Goal: Information Seeking & Learning: Learn about a topic

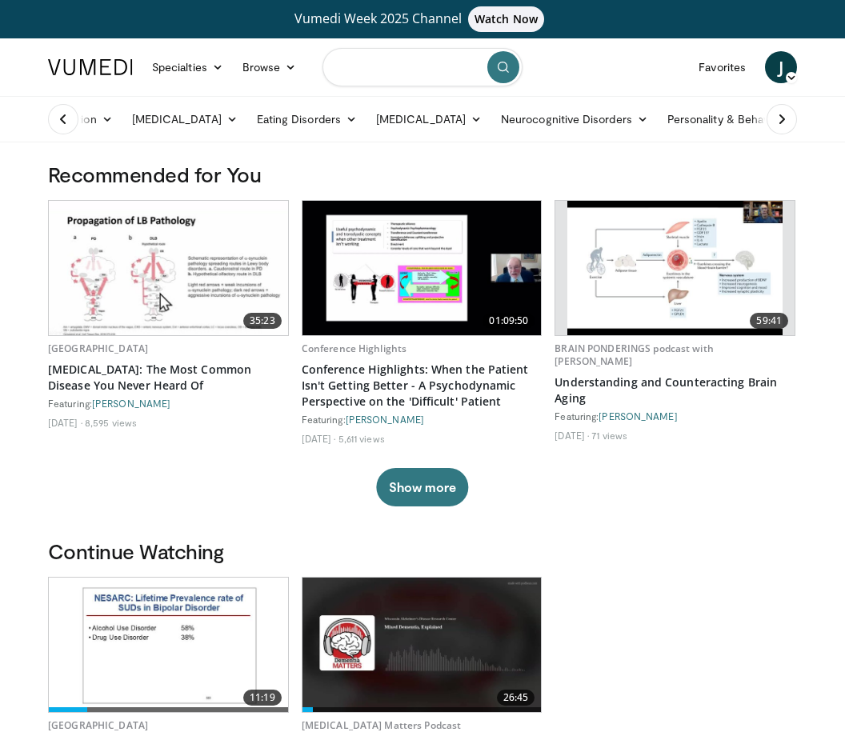
click at [431, 65] on input "Search topics, interventions" at bounding box center [422, 67] width 200 height 38
click at [188, 74] on link "Specialties" at bounding box center [187, 67] width 90 height 32
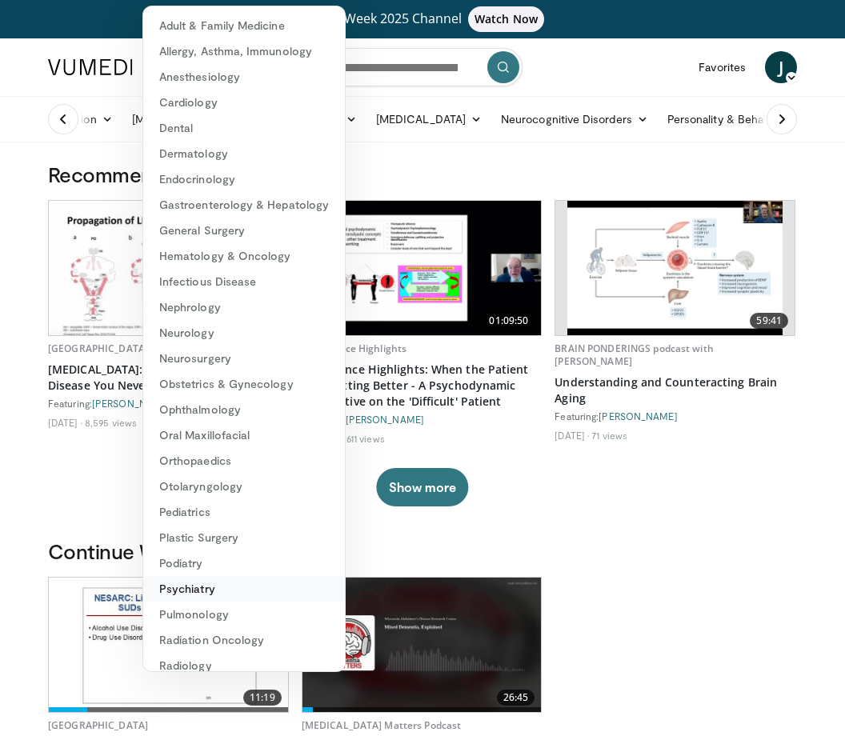
click at [233, 595] on link "Psychiatry" at bounding box center [244, 589] width 202 height 26
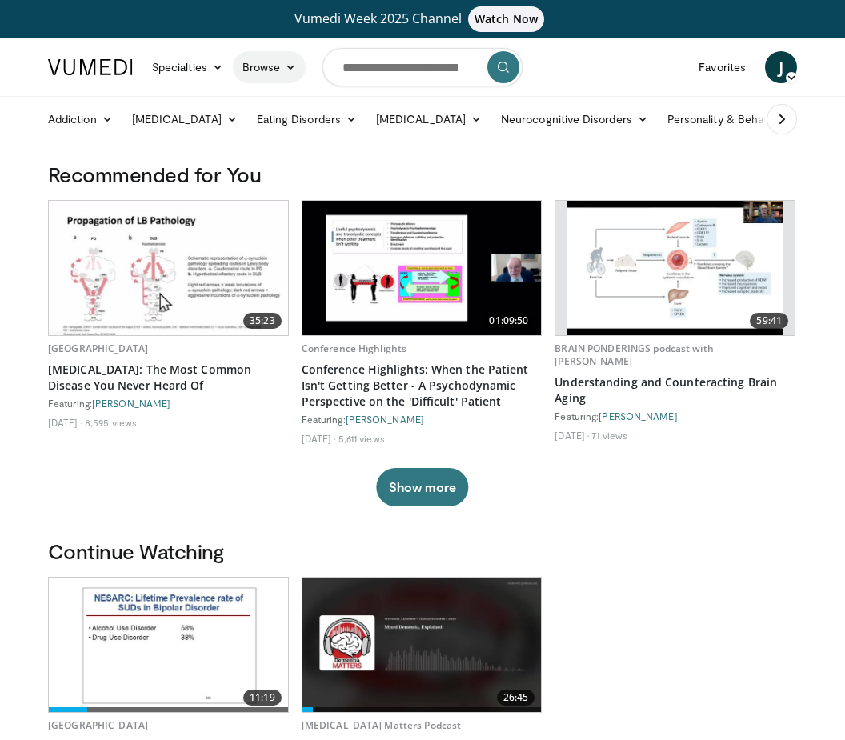
click at [290, 77] on link "Browse" at bounding box center [270, 67] width 74 height 32
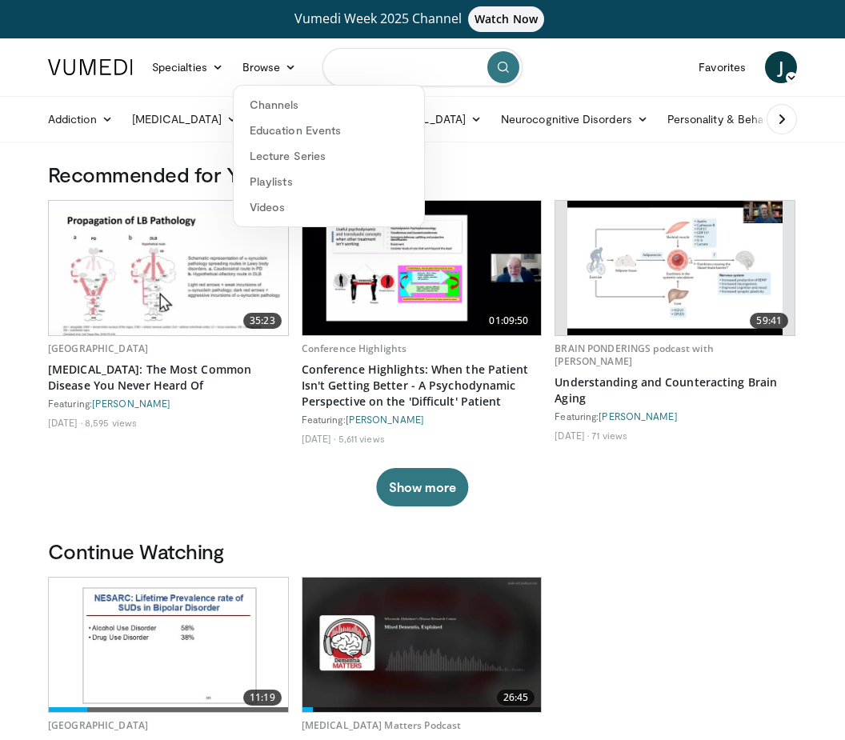
click at [449, 70] on input "Search topics, interventions" at bounding box center [422, 67] width 200 height 38
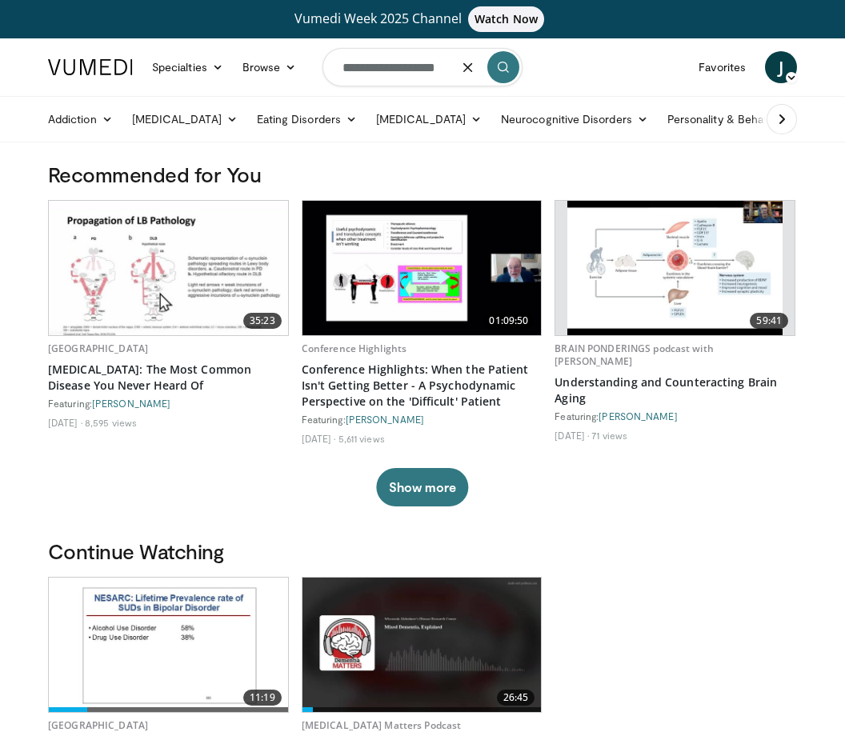
type input "**********"
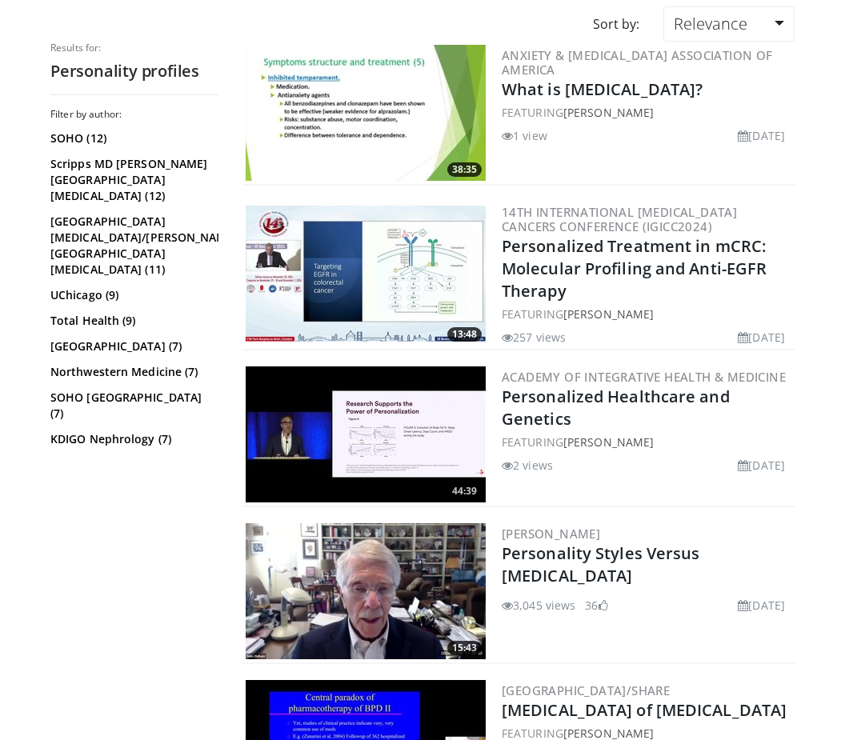
scroll to position [177, 0]
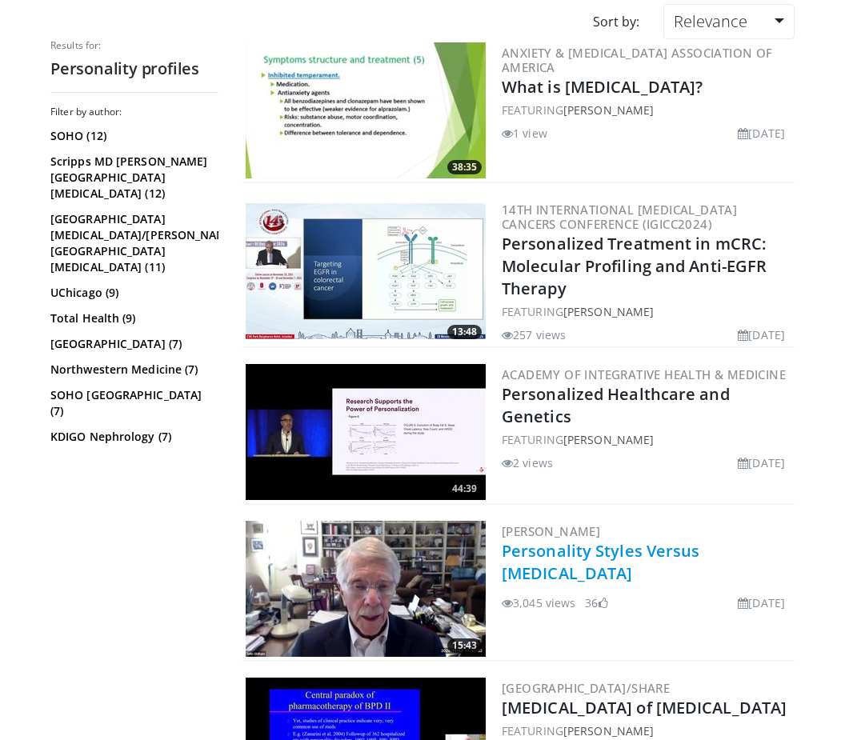
click at [700, 561] on link "Personality Styles Versus [MEDICAL_DATA]" at bounding box center [601, 562] width 198 height 44
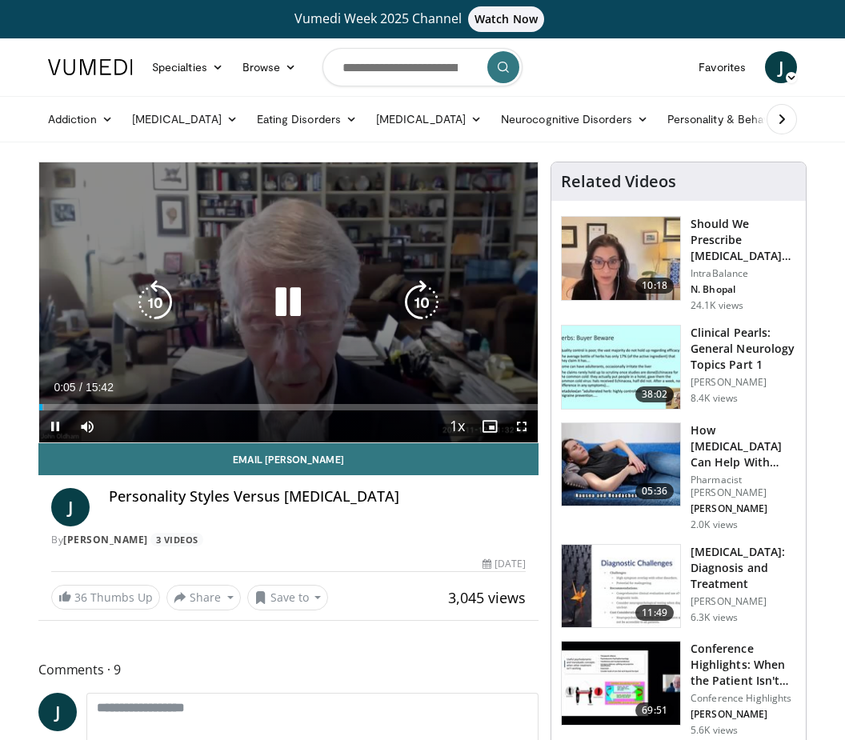
click at [283, 309] on icon "Video Player" at bounding box center [288, 302] width 45 height 45
